Goal: Information Seeking & Learning: Learn about a topic

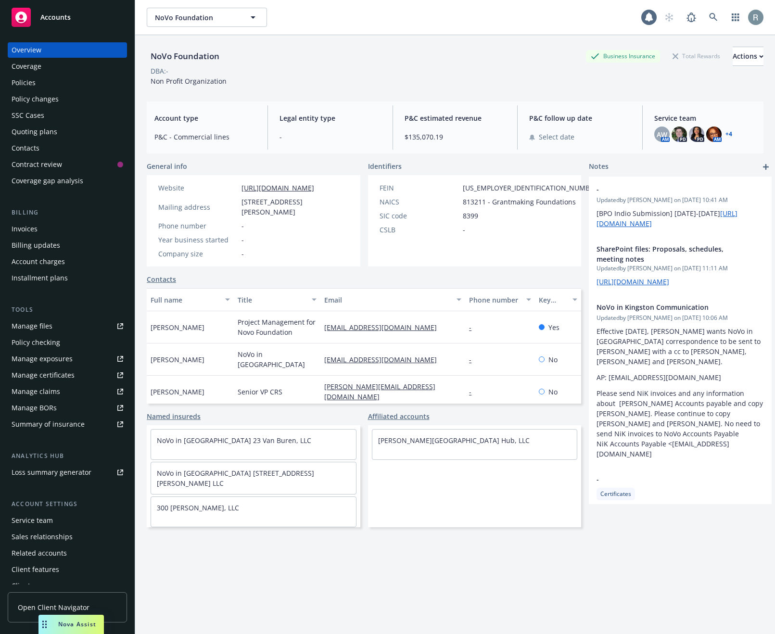
click at [53, 133] on div "Quoting plans" at bounding box center [35, 131] width 46 height 15
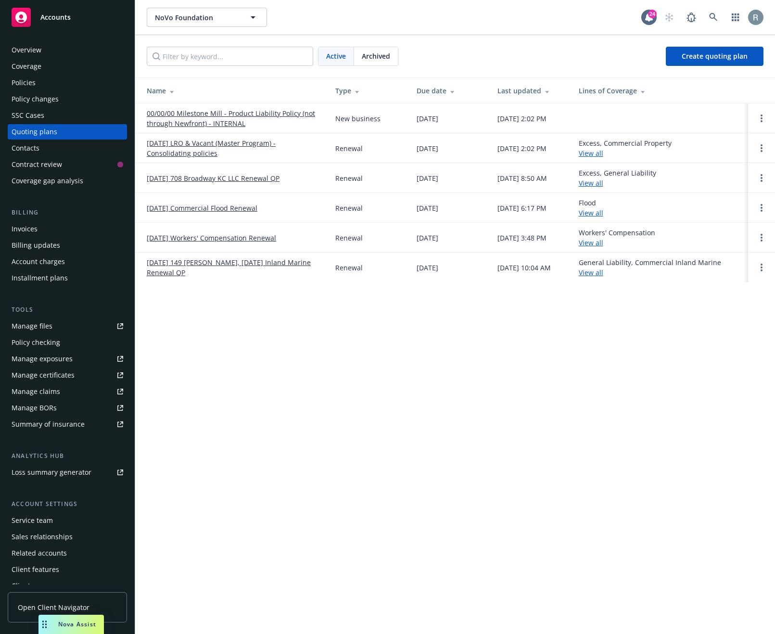
click at [256, 145] on link "[DATE] LRO & Vacant (Master Program) - Consolidating policies" at bounding box center [233, 148] width 173 height 20
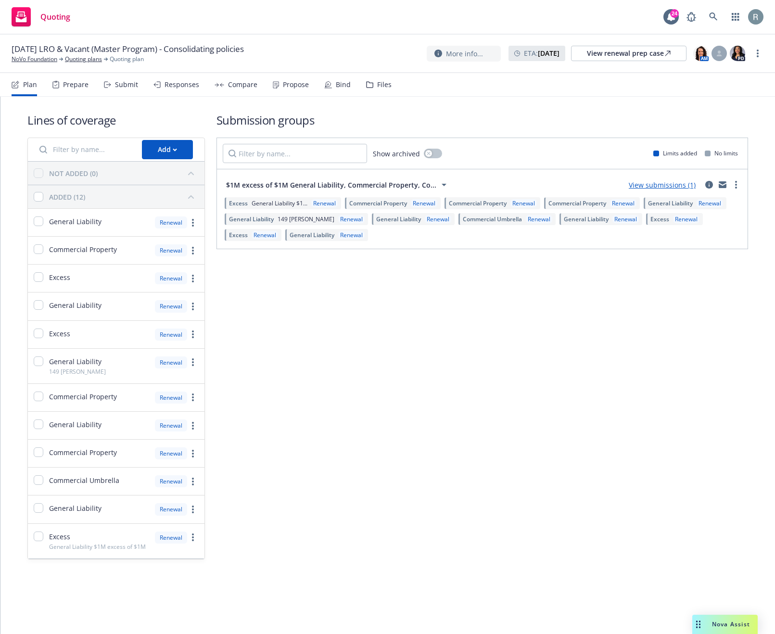
click at [440, 186] on icon at bounding box center [444, 185] width 12 height 12
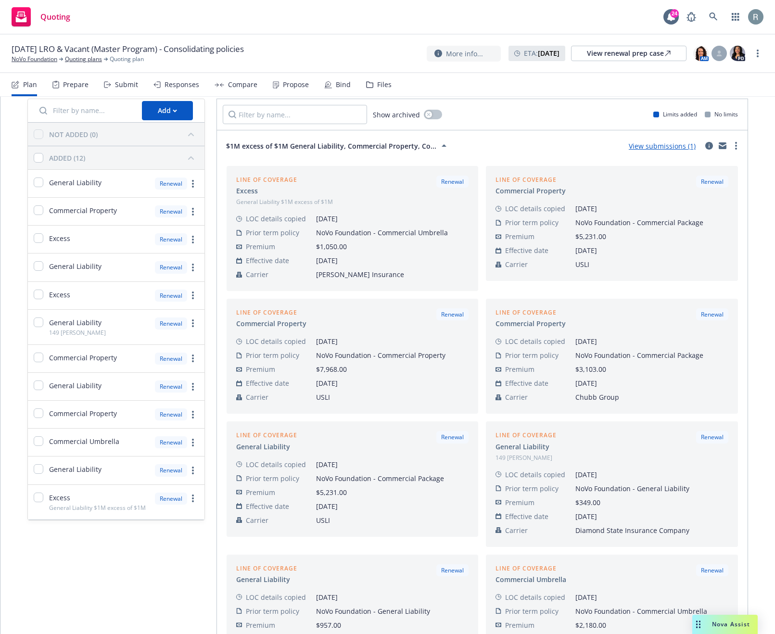
scroll to position [398, 0]
